Goal: Information Seeking & Learning: Compare options

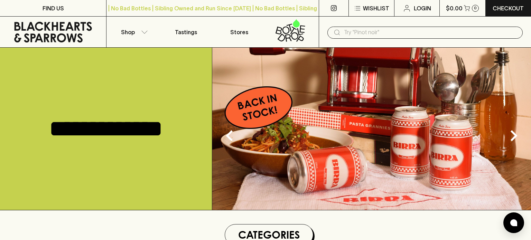
click at [355, 34] on input "text" at bounding box center [430, 32] width 173 height 11
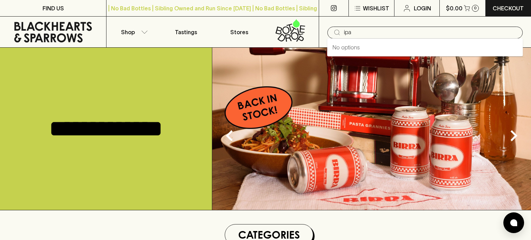
type input "ipa"
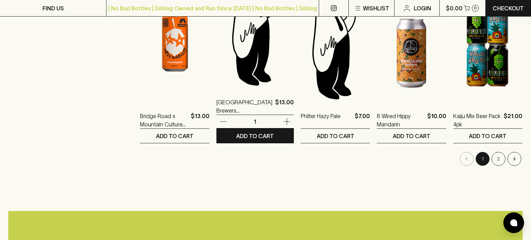
scroll to position [710, 0]
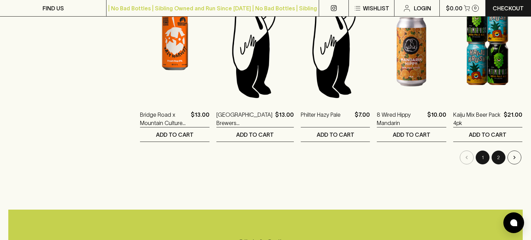
click at [496, 155] on button "2" at bounding box center [498, 158] width 14 height 14
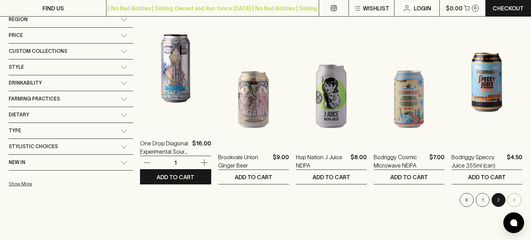
scroll to position [134, 0]
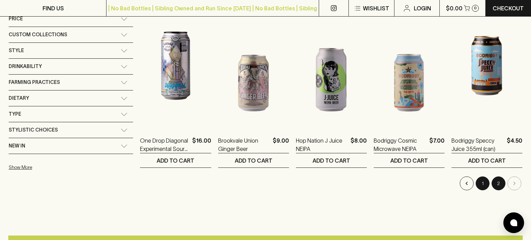
click at [486, 185] on button "1" at bounding box center [482, 184] width 14 height 14
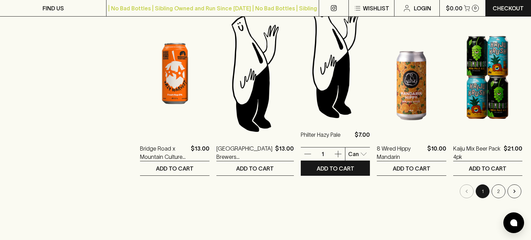
scroll to position [677, 0]
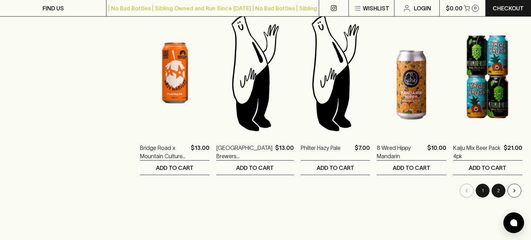
click at [499, 192] on button "2" at bounding box center [498, 191] width 14 height 14
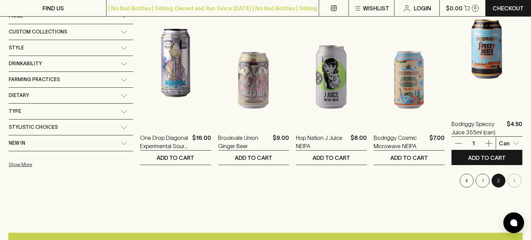
scroll to position [135, 0]
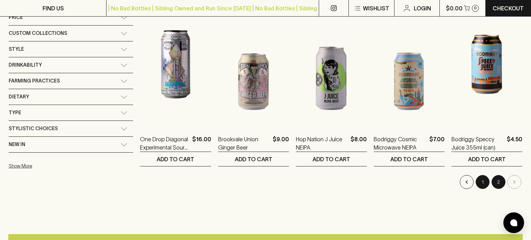
click at [479, 186] on button "1" at bounding box center [482, 182] width 14 height 14
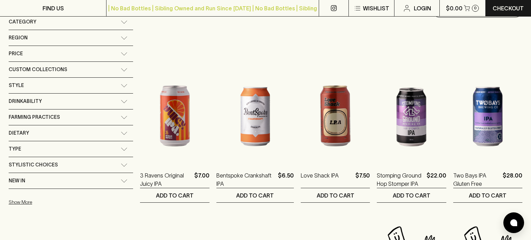
scroll to position [100, 0]
